Goal: Find specific page/section: Find specific page/section

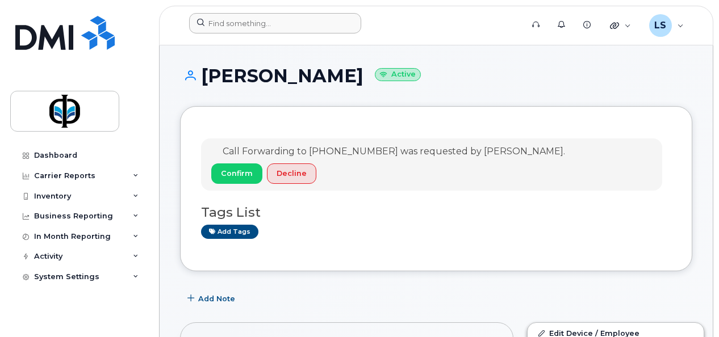
scroll to position [35, 0]
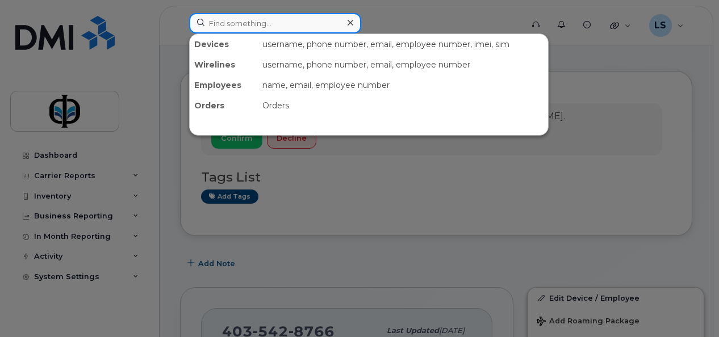
click at [241, 23] on input at bounding box center [275, 23] width 172 height 20
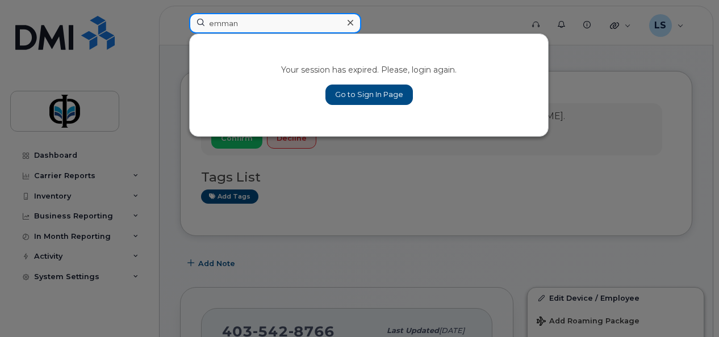
type input "emman"
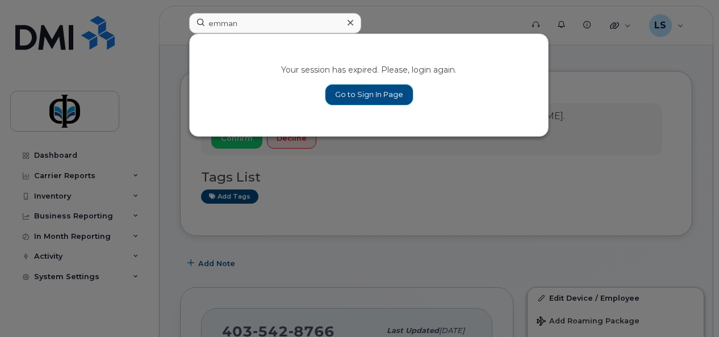
click at [364, 94] on link "Go to Sign In Page" at bounding box center [368, 95] width 87 height 20
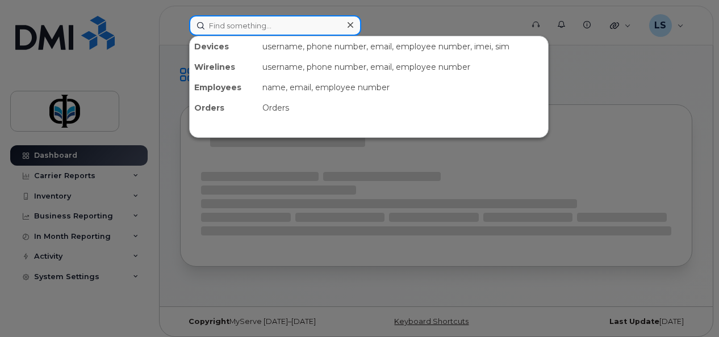
click at [267, 26] on input at bounding box center [275, 25] width 172 height 20
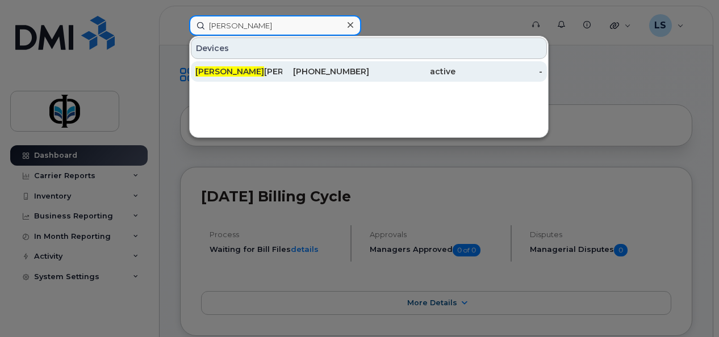
type input "[PERSON_NAME]"
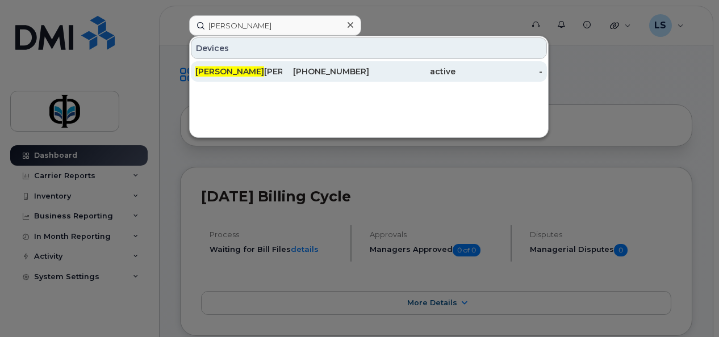
click at [269, 73] on div "[PERSON_NAME] [PERSON_NAME]" at bounding box center [238, 71] width 87 height 11
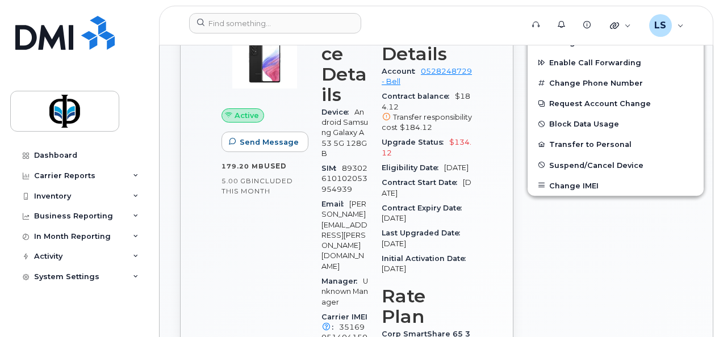
scroll to position [322, 0]
